Goal: Task Accomplishment & Management: Use online tool/utility

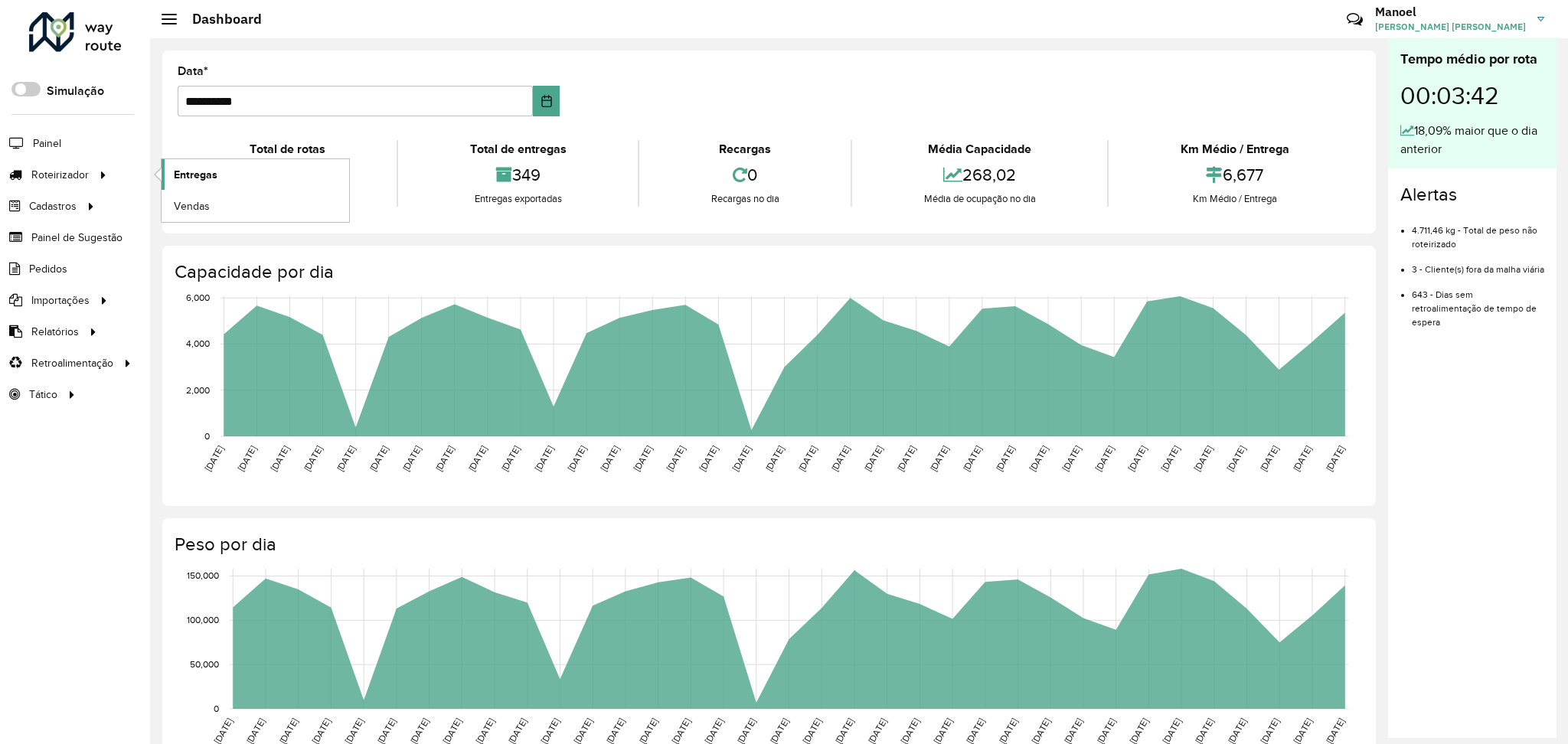
click at [218, 174] on link "Entregas" at bounding box center [255, 174] width 188 height 31
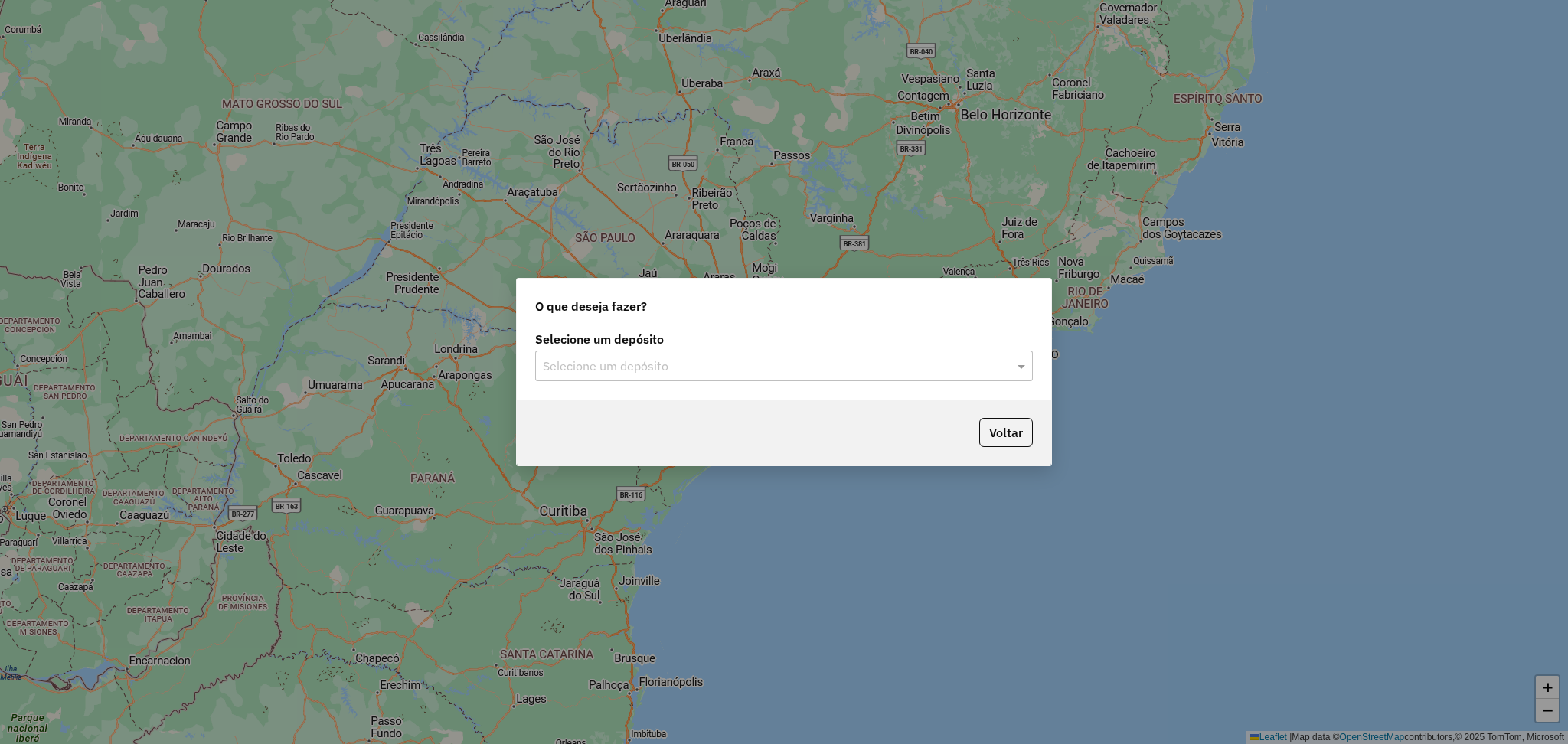
click at [690, 369] on input "text" at bounding box center [769, 367] width 452 height 18
click at [606, 409] on div "DISFROTA" at bounding box center [784, 410] width 496 height 26
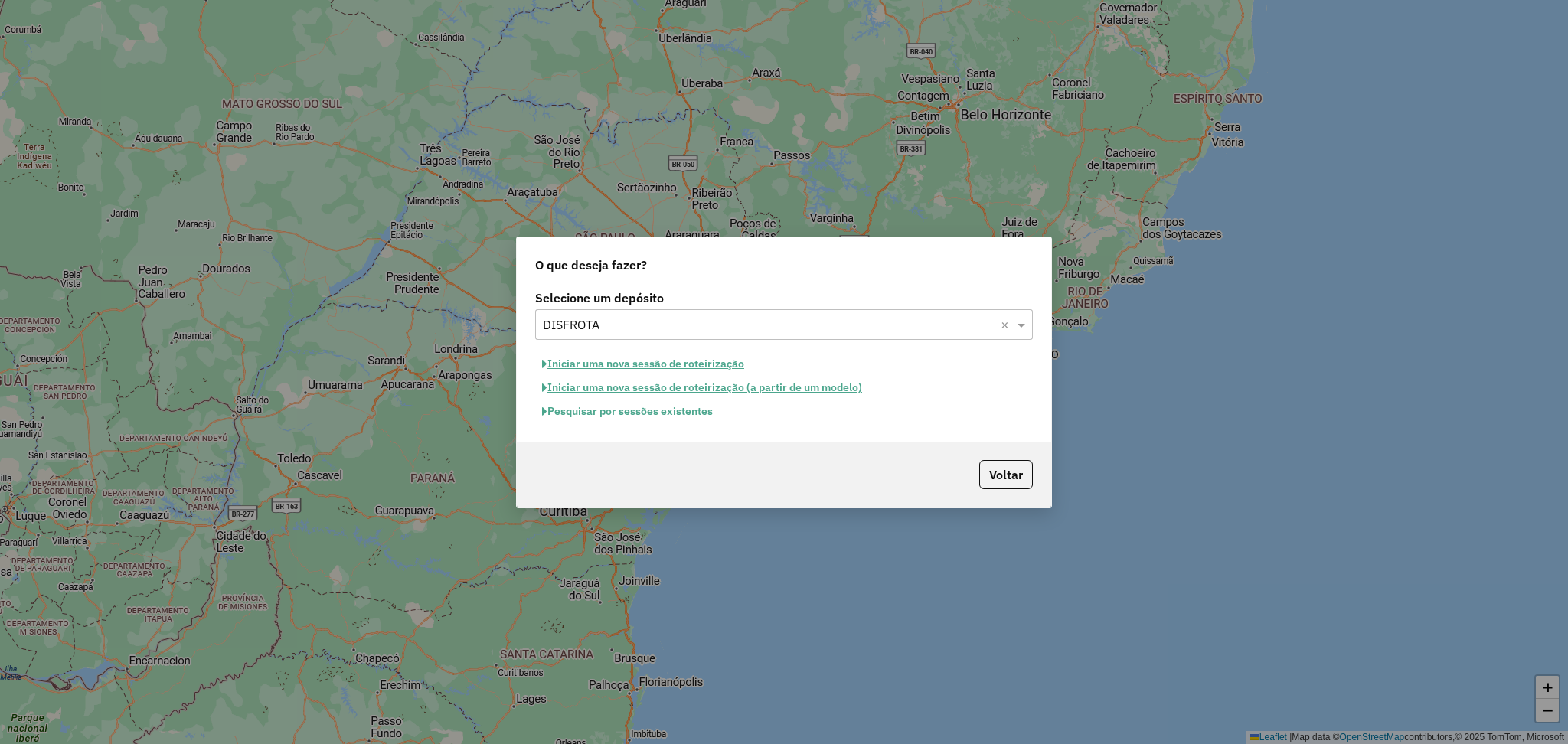
click at [677, 408] on button "Pesquisar por sessões existentes" at bounding box center [627, 411] width 184 height 23
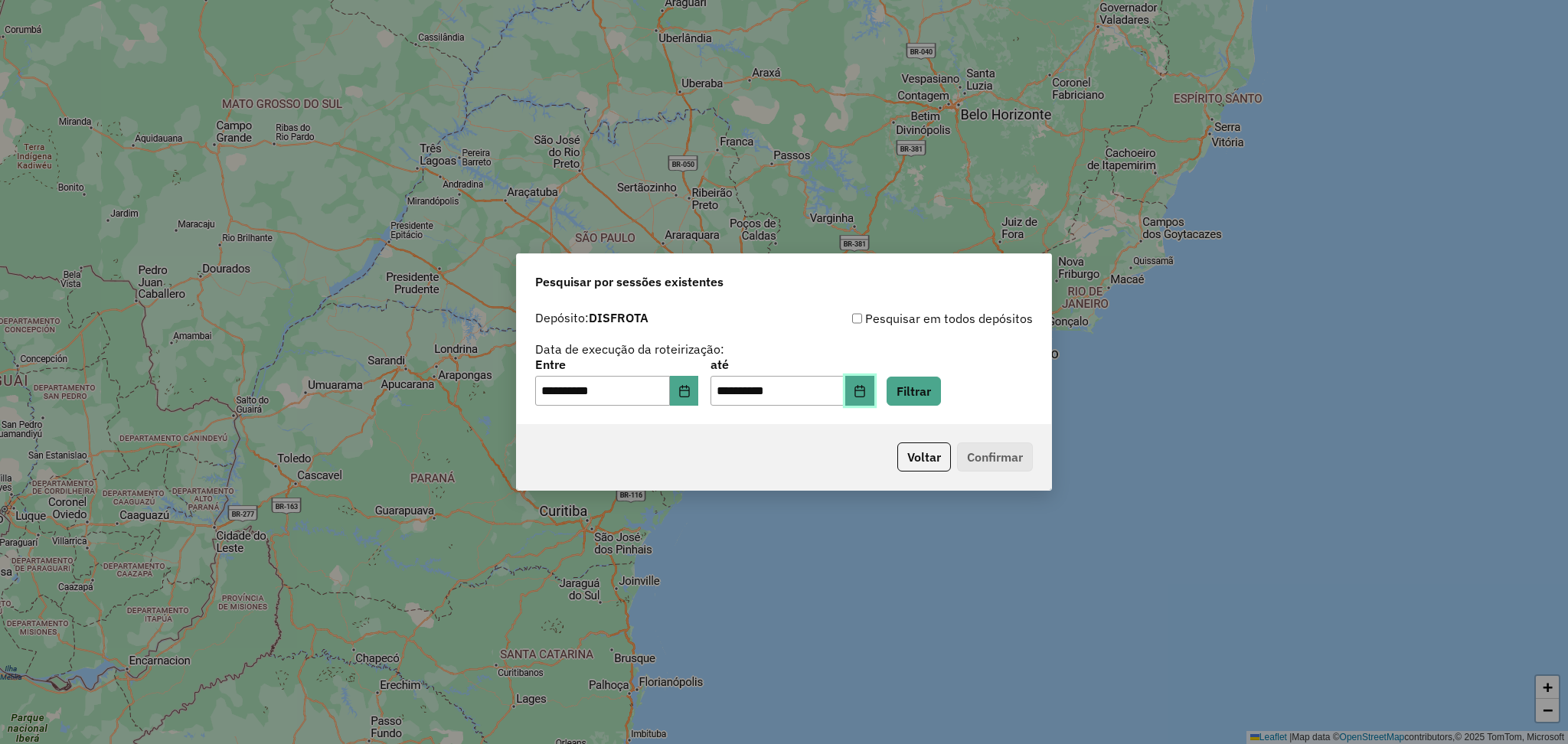
click at [874, 397] on button "Choose Date" at bounding box center [859, 391] width 29 height 31
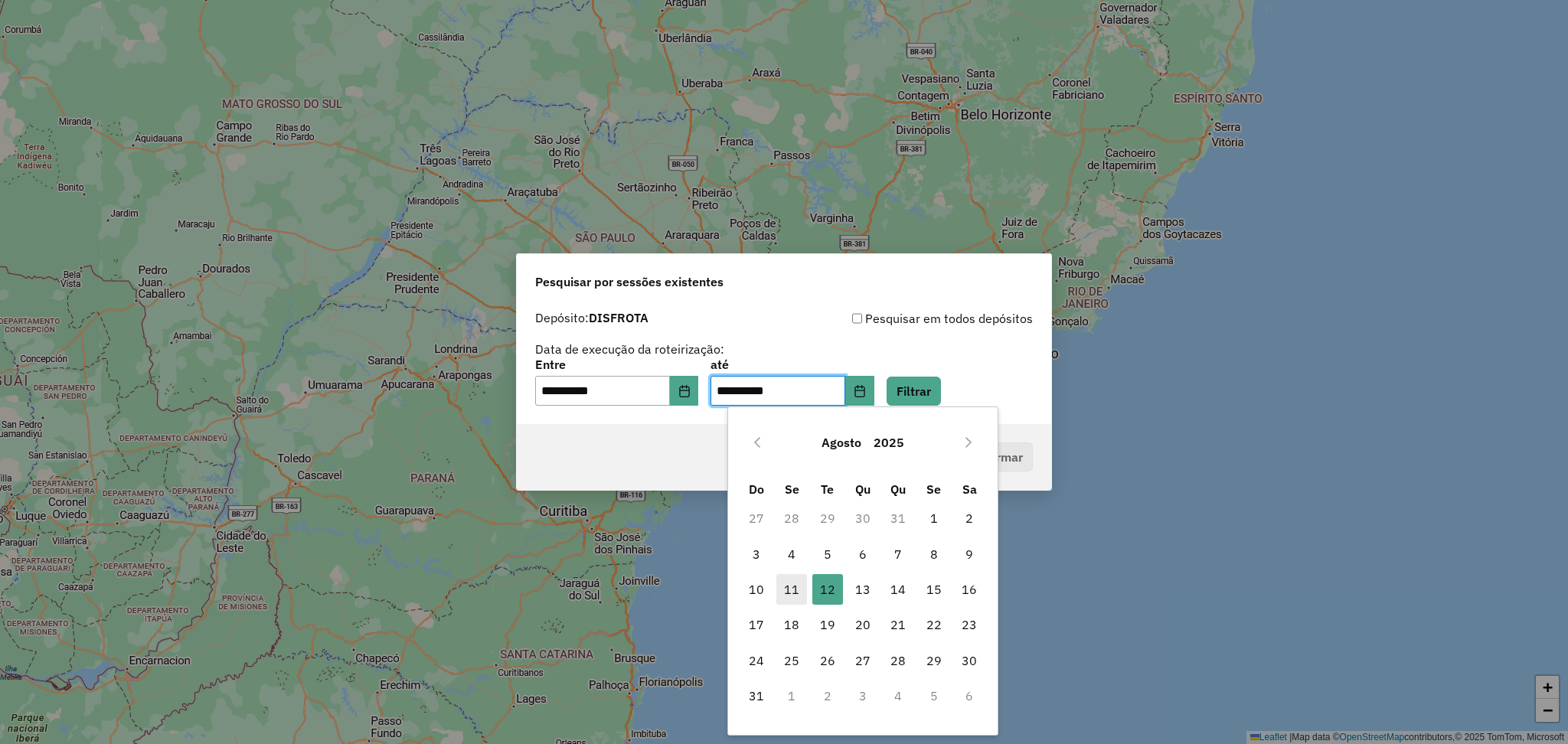
click at [794, 585] on span "11" at bounding box center [791, 589] width 31 height 31
type input "**********"
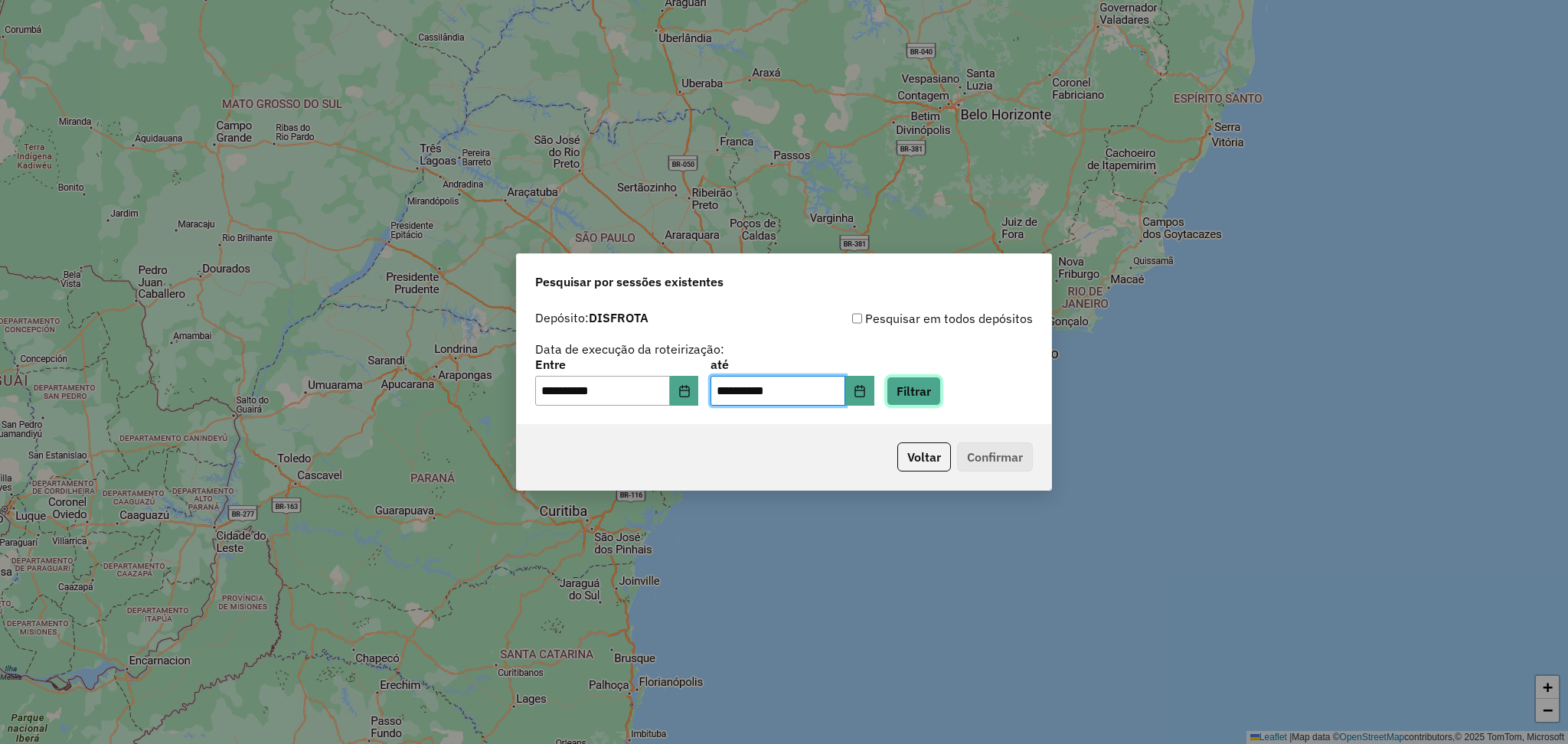
click at [941, 395] on button "Filtrar" at bounding box center [914, 391] width 54 height 29
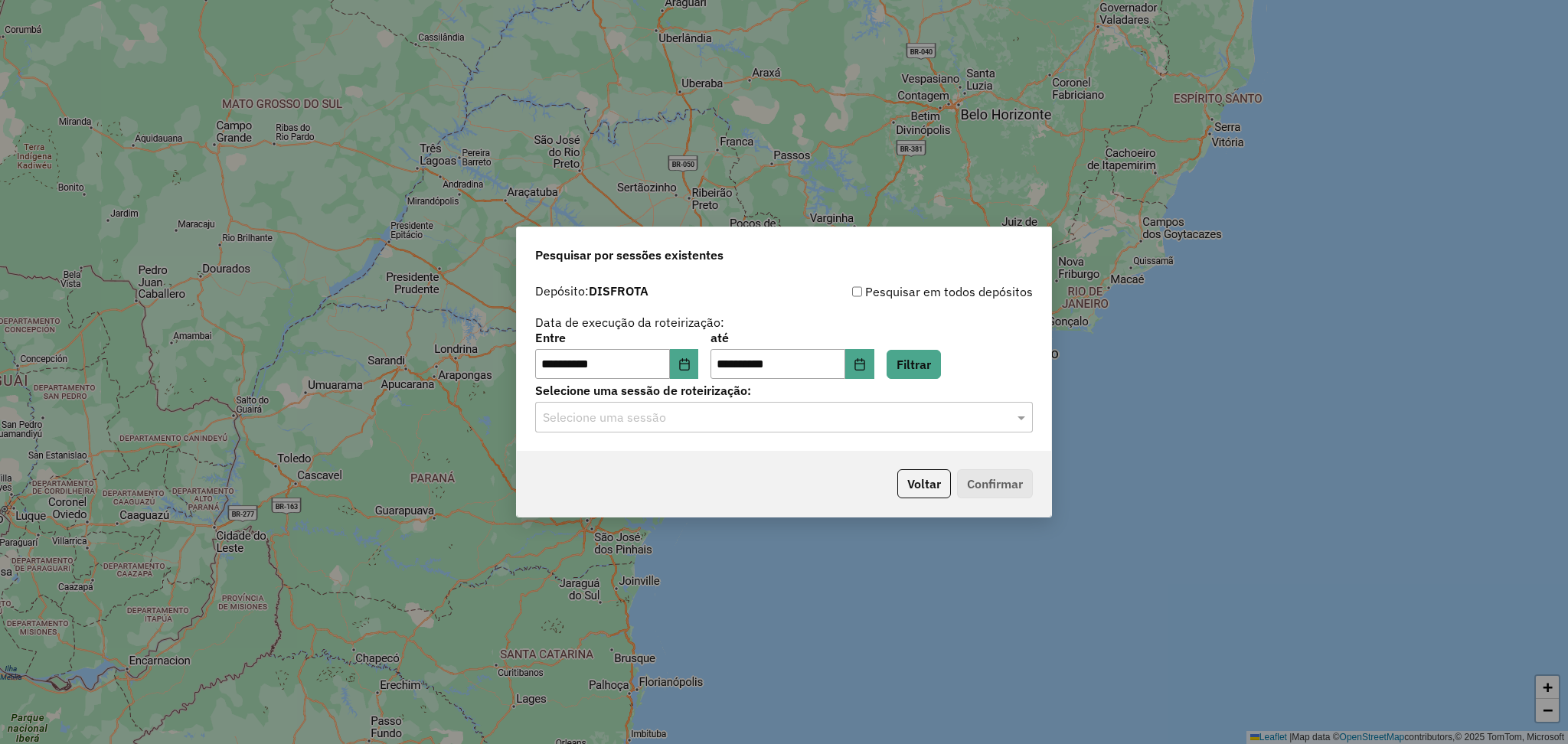
click at [664, 418] on input "text" at bounding box center [769, 417] width 452 height 18
click at [656, 464] on span "977521 - [DATE] 12:48" at bounding box center [599, 462] width 114 height 13
click at [984, 474] on button "Confirmar" at bounding box center [994, 483] width 76 height 29
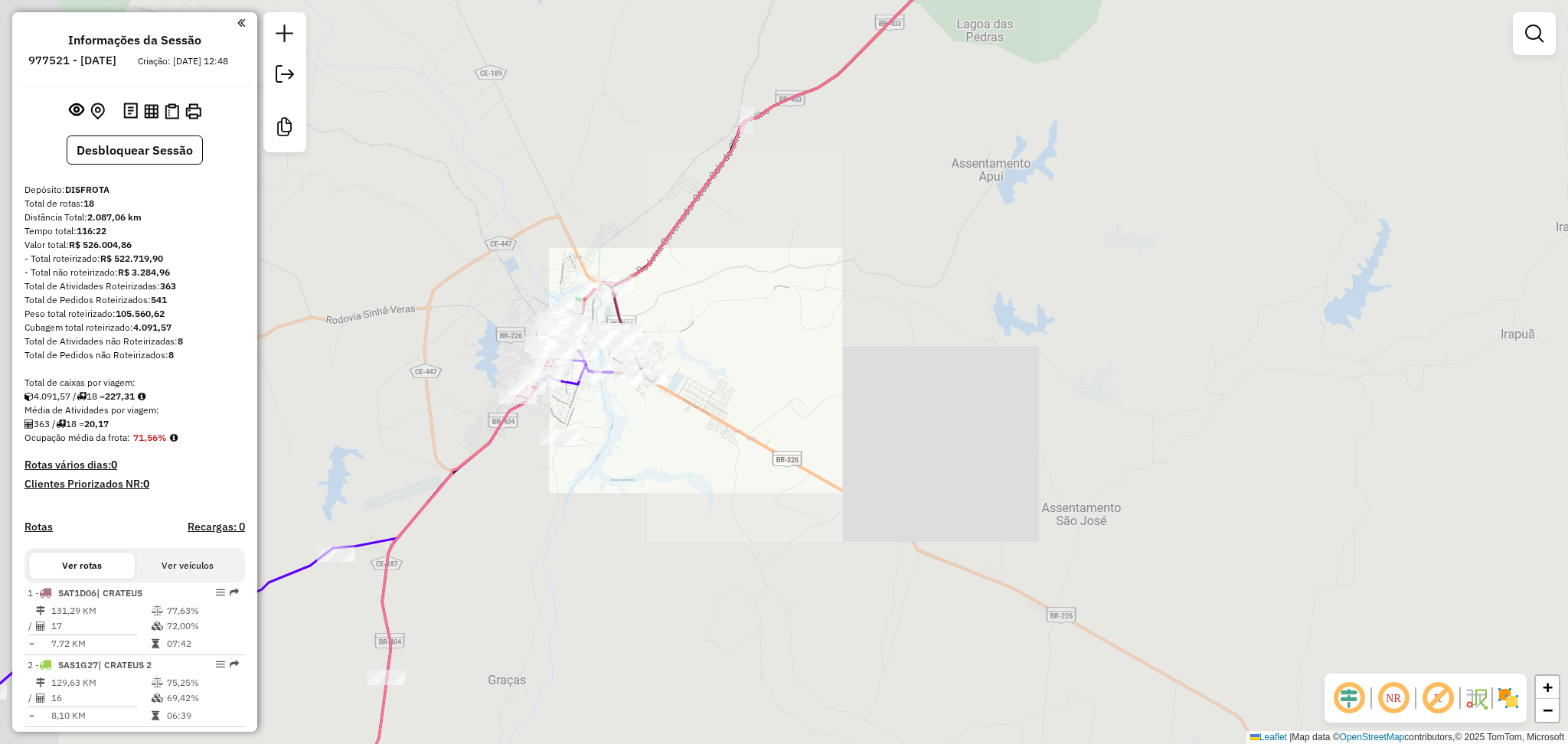
drag, startPoint x: 773, startPoint y: 261, endPoint x: 705, endPoint y: 357, distance: 117.6
click at [716, 345] on div "Rota 3 - Placa OSV3E95 7398 - COSMOS Rota 1 - Placa SAT1D06 15570 - MERC MCMS R…" at bounding box center [784, 372] width 1568 height 744
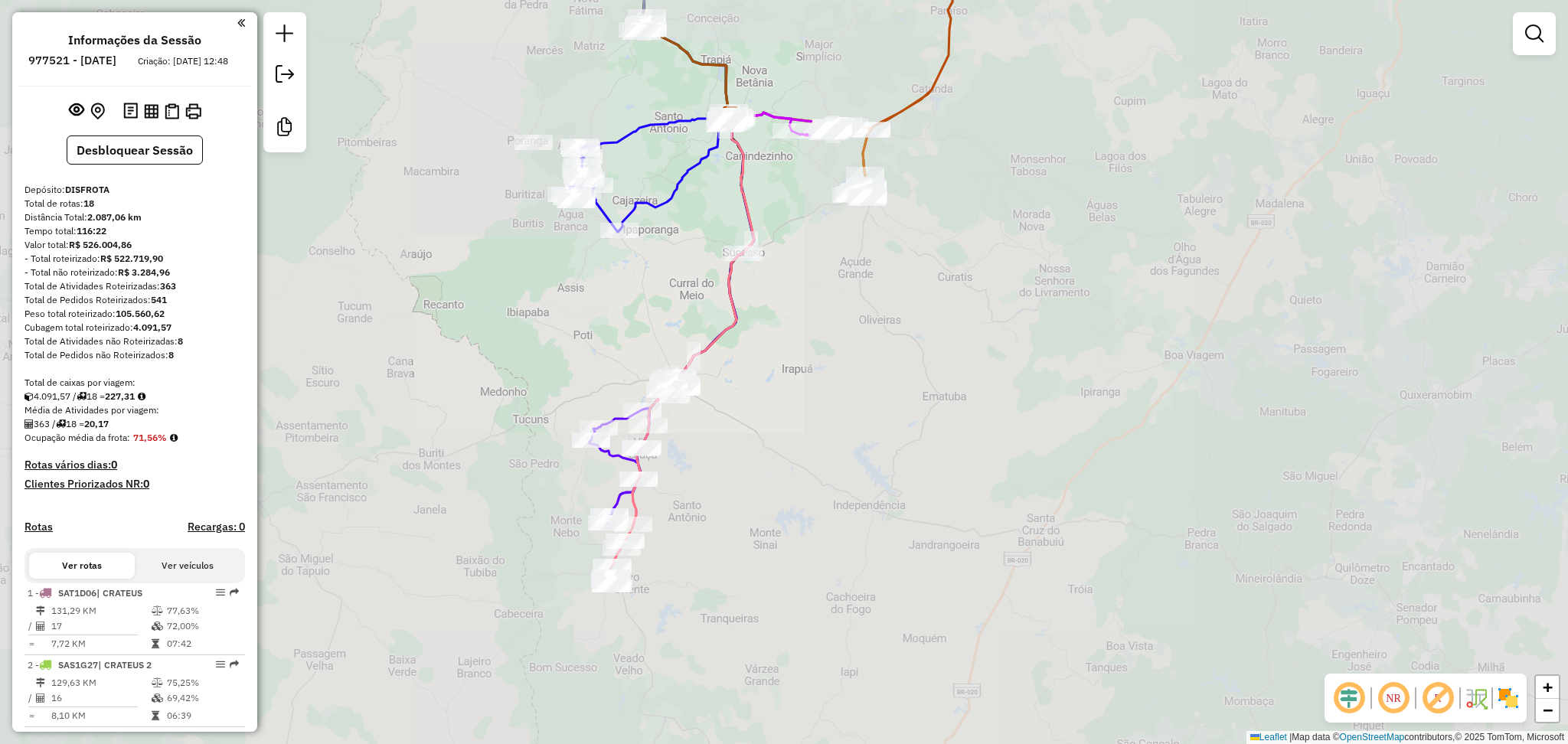
drag, startPoint x: 840, startPoint y: 257, endPoint x: 830, endPoint y: 439, distance: 182.3
click at [830, 439] on div "Janela de atendimento Grade de atendimento Capacidade Transportadoras Veículos …" at bounding box center [784, 372] width 1568 height 744
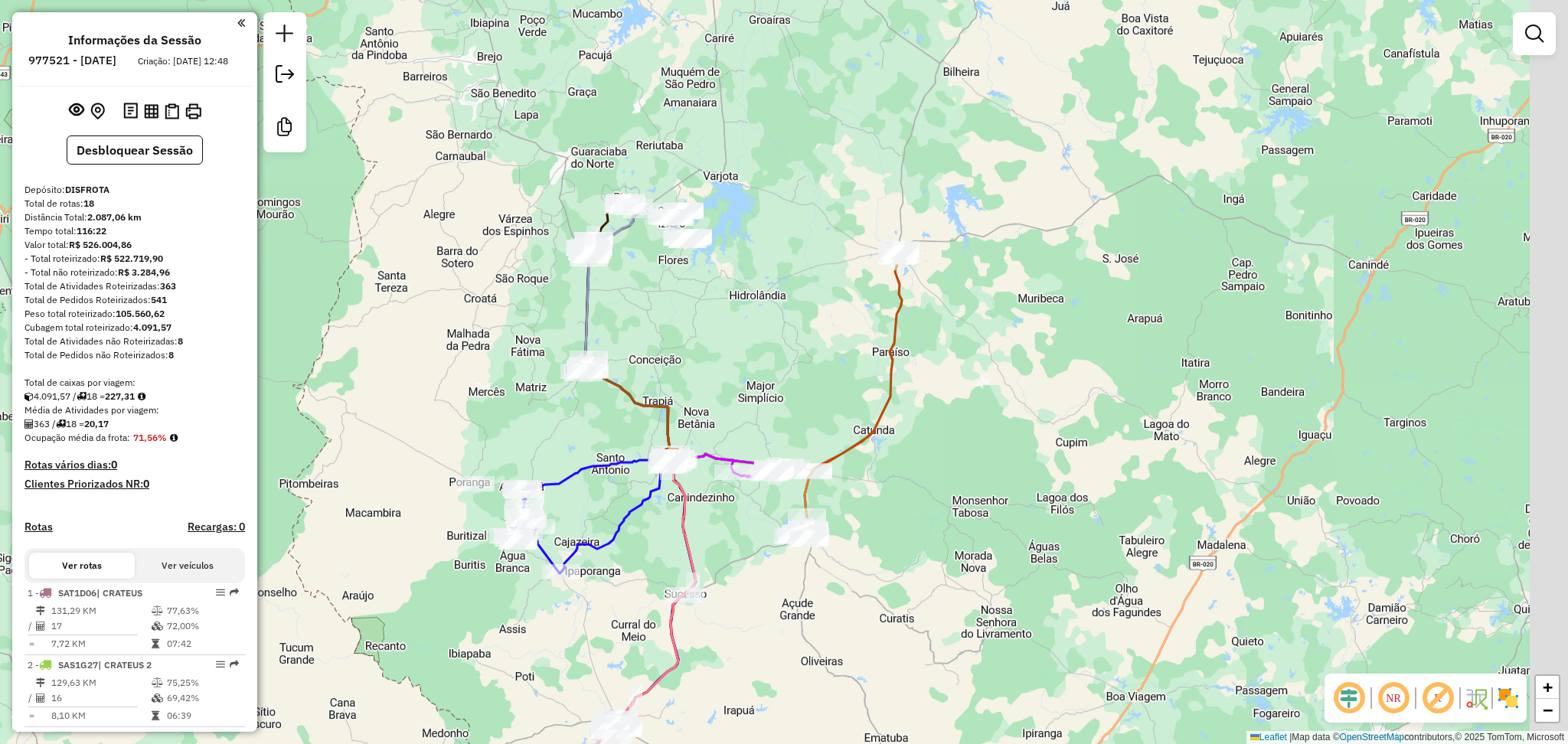
drag, startPoint x: 856, startPoint y: 160, endPoint x: 774, endPoint y: 307, distance: 168.3
click at [768, 307] on div "Janela de atendimento Grade de atendimento Capacidade Transportadoras Veículos …" at bounding box center [784, 372] width 1568 height 744
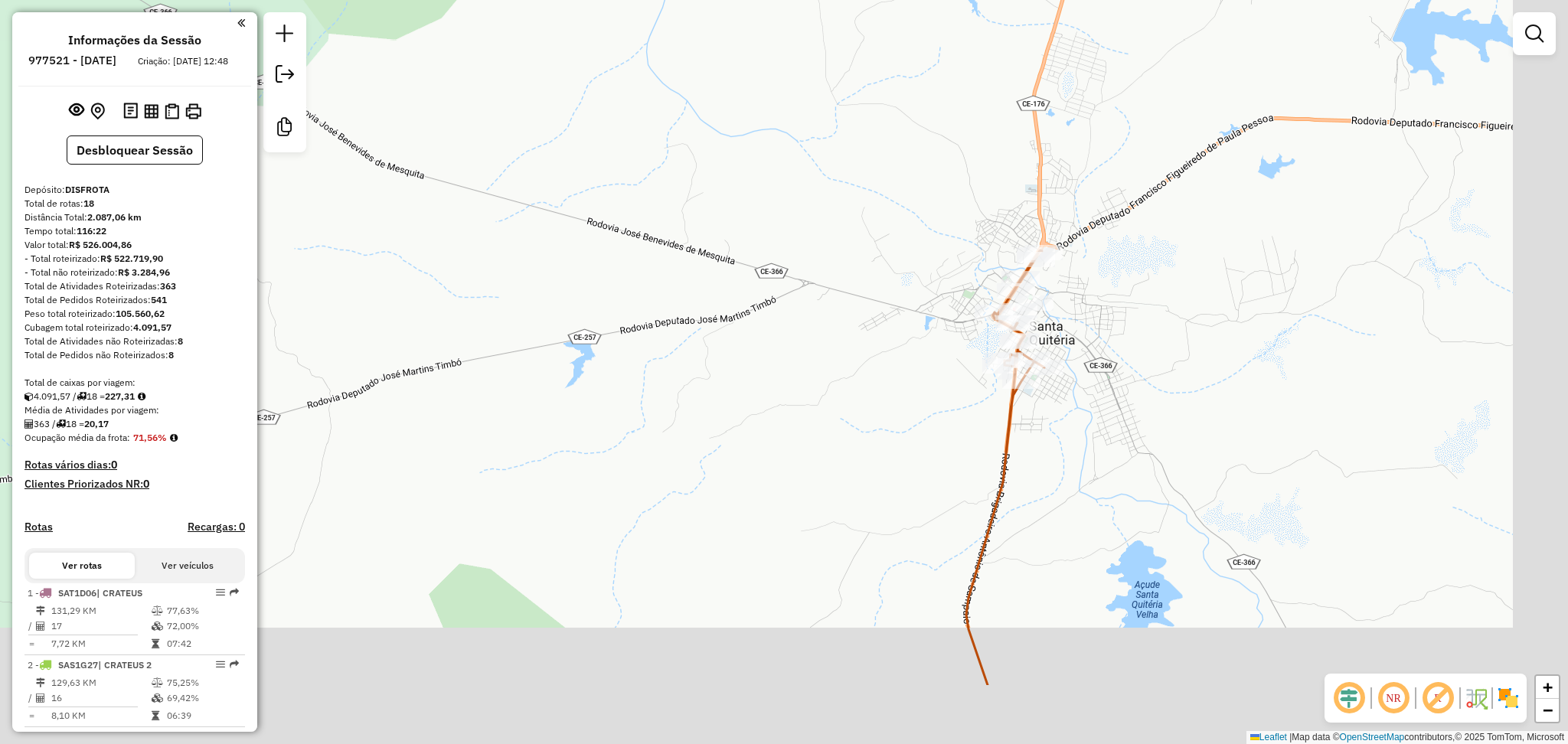
drag, startPoint x: 987, startPoint y: 381, endPoint x: 819, endPoint y: 275, distance: 198.6
click at [819, 275] on div "Janela de atendimento Grade de atendimento Capacidade Transportadoras Veículos …" at bounding box center [784, 372] width 1568 height 744
